Goal: Information Seeking & Learning: Check status

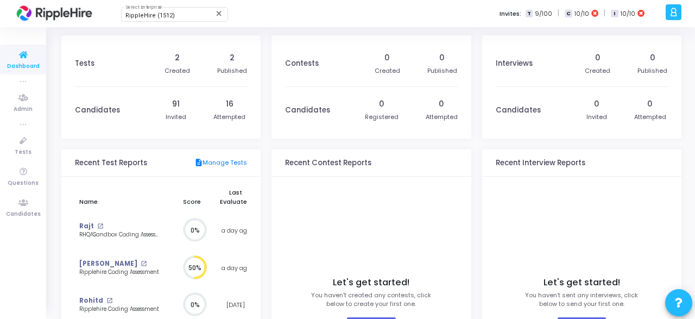
scroll to position [141, 0]
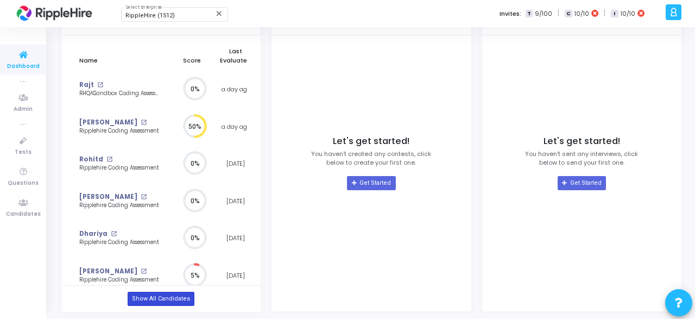
click at [178, 297] on link "Show All Candidates" at bounding box center [161, 299] width 67 height 14
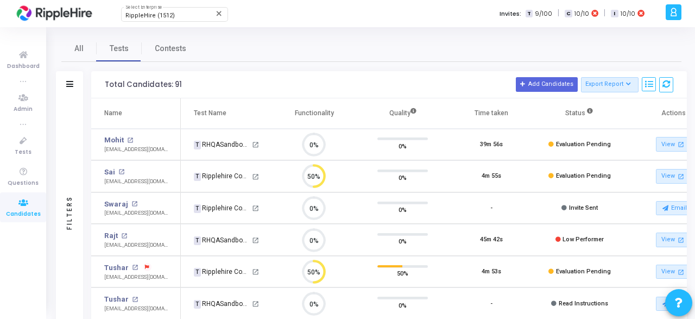
click at [70, 217] on div "Filters" at bounding box center [70, 212] width 10 height 119
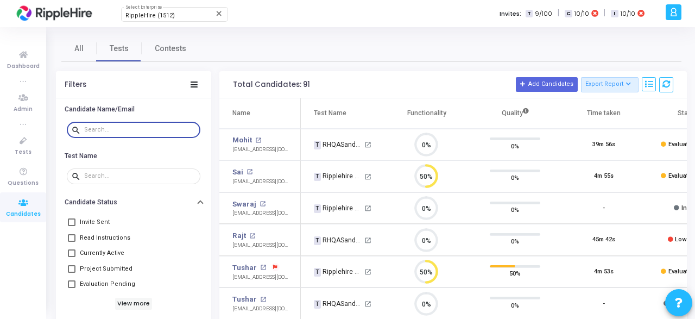
click at [142, 127] on input "text" at bounding box center [140, 130] width 112 height 7
paste input "[PERSON_NAME][EMAIL_ADDRESS][DOMAIN_NAME]"
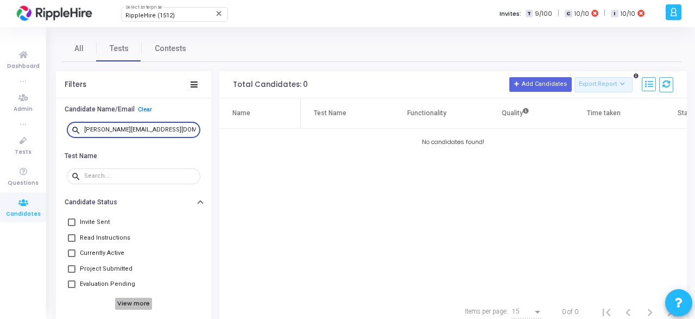
type input "[PERSON_NAME][EMAIL_ADDRESS][DOMAIN_NAME]"
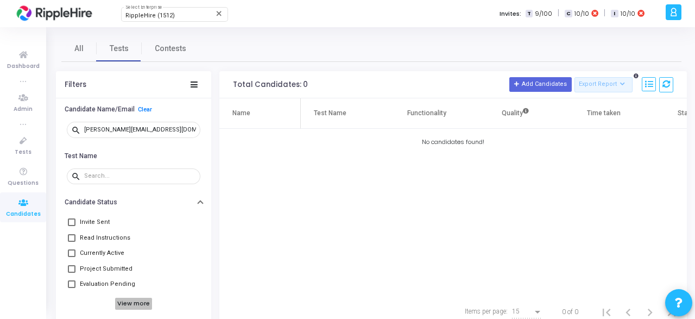
click at [128, 300] on h6 "View more" at bounding box center [133, 304] width 37 height 12
